Goal: Navigation & Orientation: Understand site structure

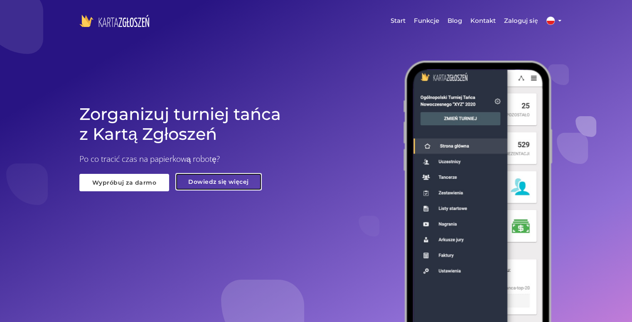
click at [233, 182] on link "Dowiedz się więcej" at bounding box center [218, 181] width 86 height 17
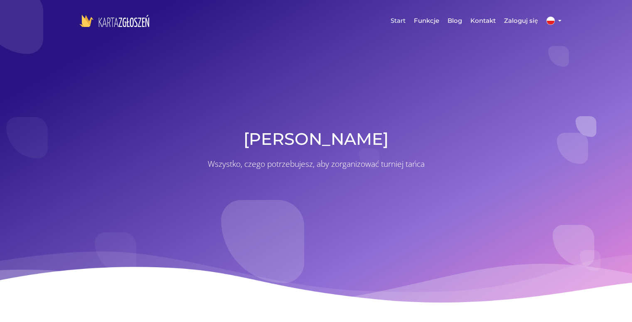
click at [394, 20] on link "Start" at bounding box center [397, 20] width 23 height 25
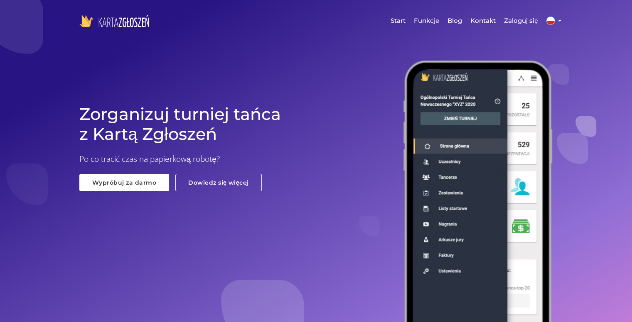
click at [422, 22] on link "Funkcje" at bounding box center [427, 20] width 34 height 25
